Goal: Task Accomplishment & Management: Manage account settings

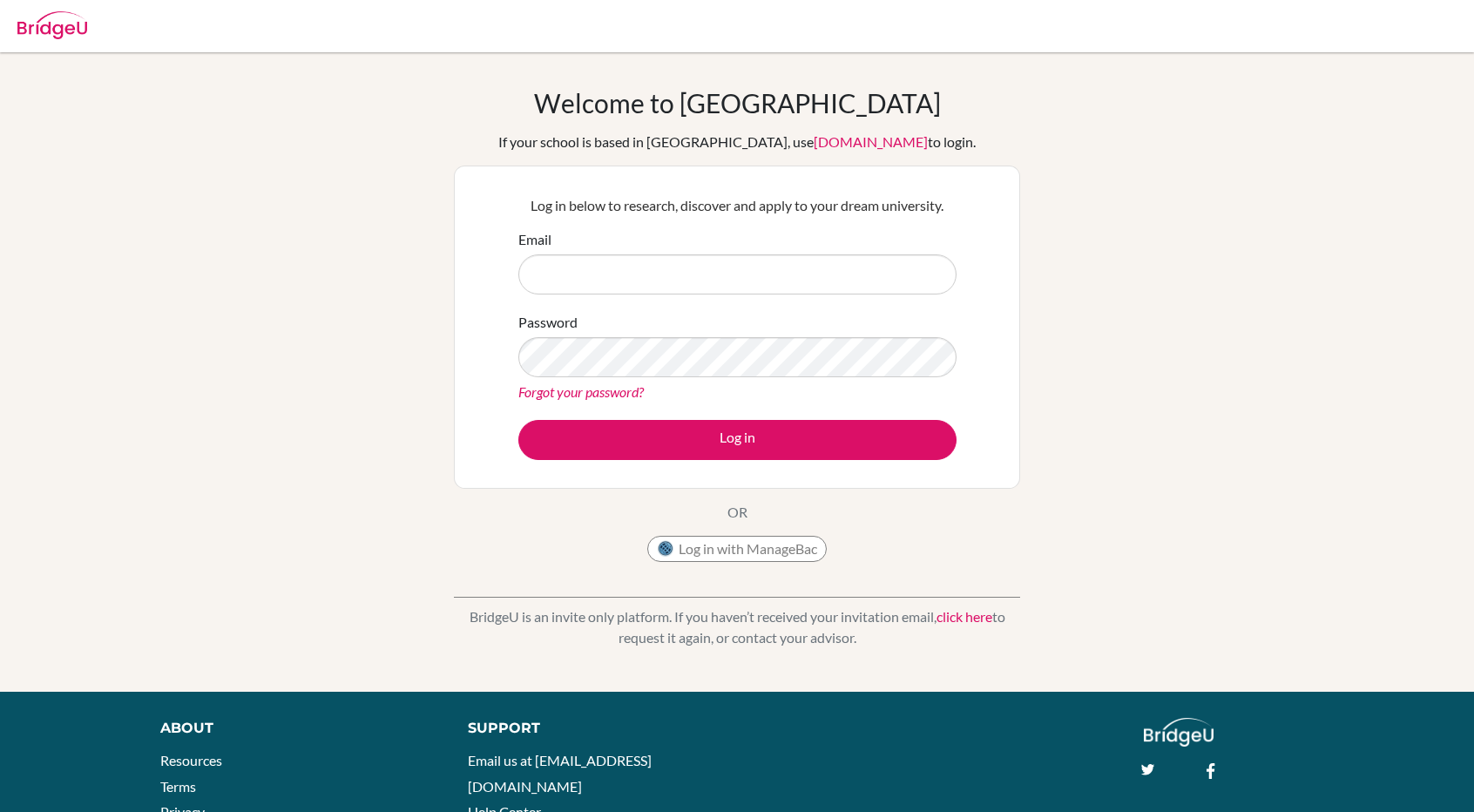
click at [782, 278] on input "Email" at bounding box center [737, 274] width 438 height 40
type input "[EMAIL_ADDRESS][DOMAIN_NAME]"
click at [519, 420] on button "Log in" at bounding box center [737, 440] width 438 height 40
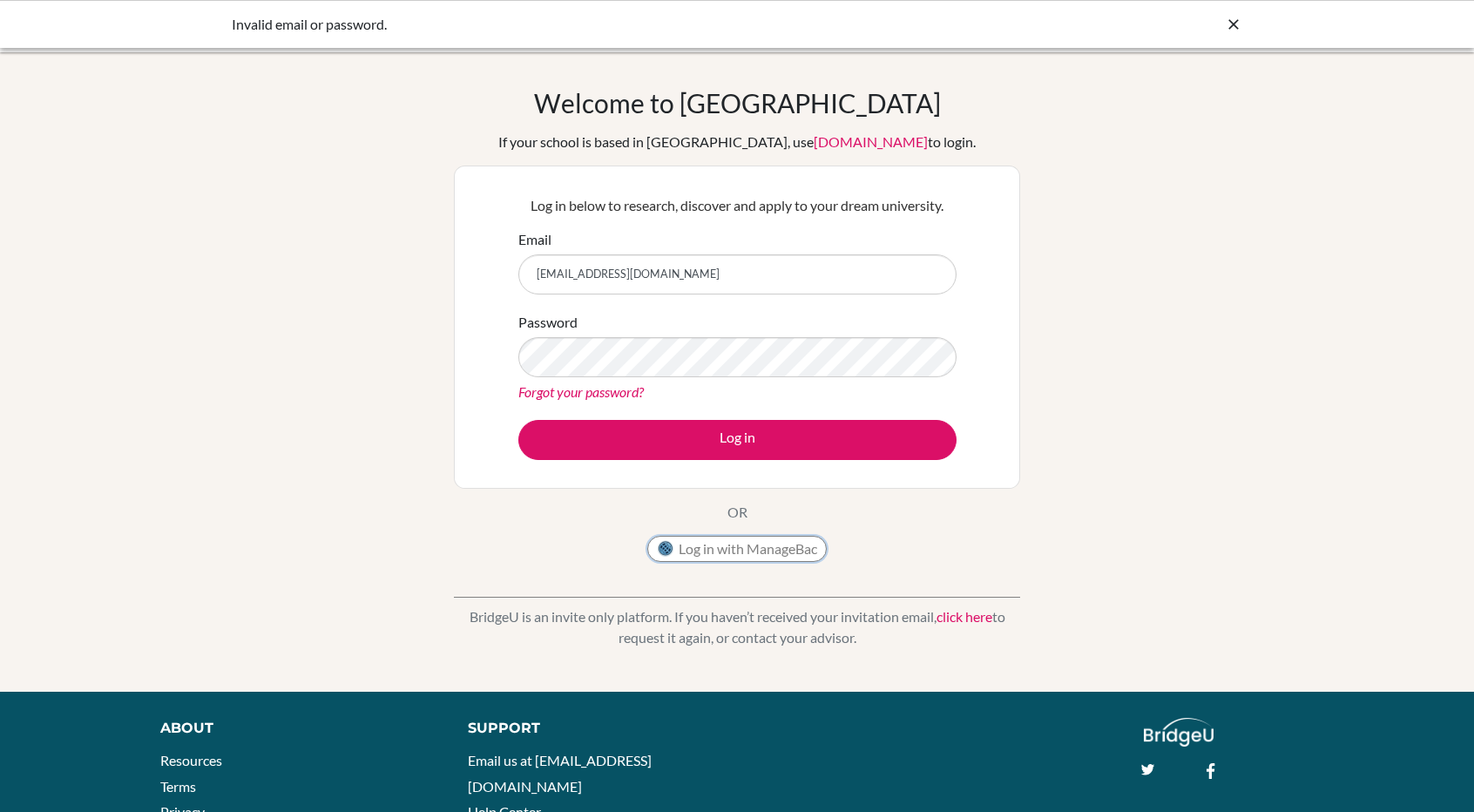
click at [784, 545] on button "Log in with ManageBac" at bounding box center [737, 549] width 180 height 27
